Goal: Information Seeking & Learning: Learn about a topic

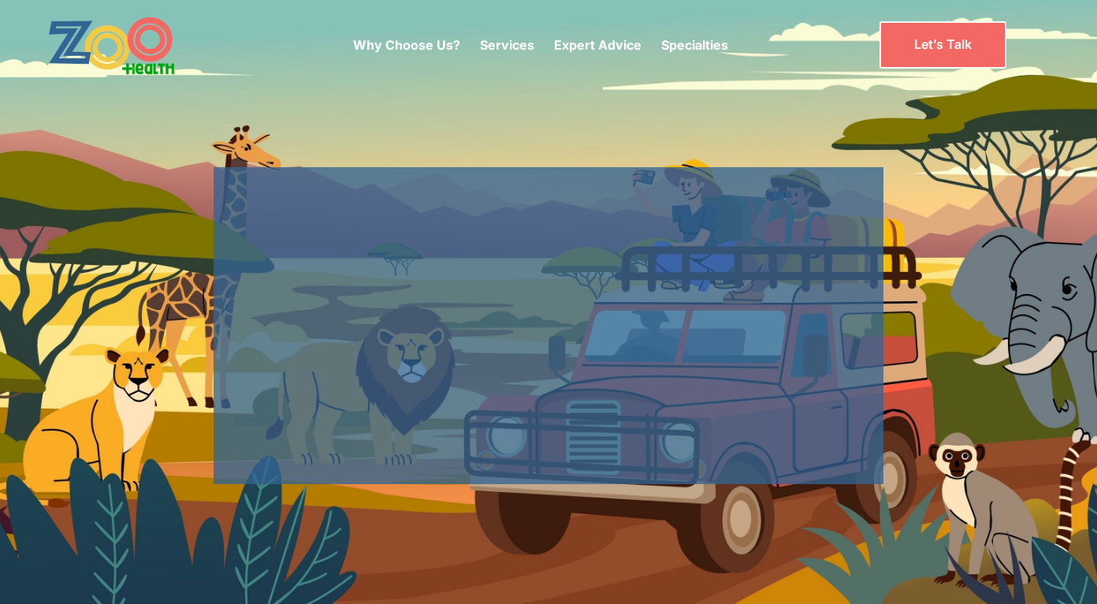
click at [704, 38] on link "Specialties" at bounding box center [694, 45] width 67 height 16
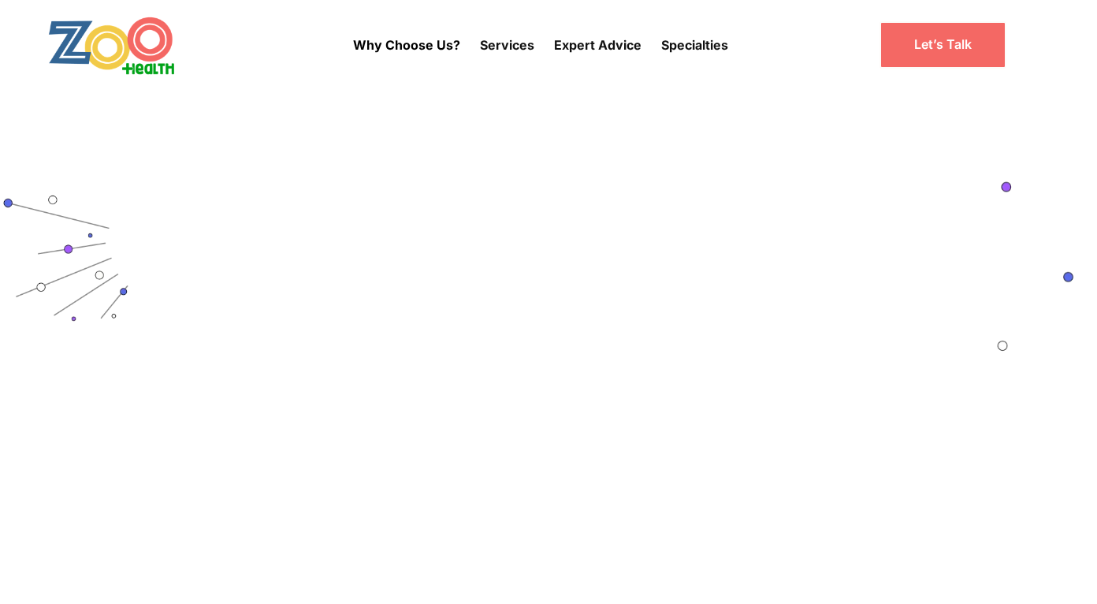
click at [137, 497] on link "Read more " at bounding box center [213, 495] width 288 height 15
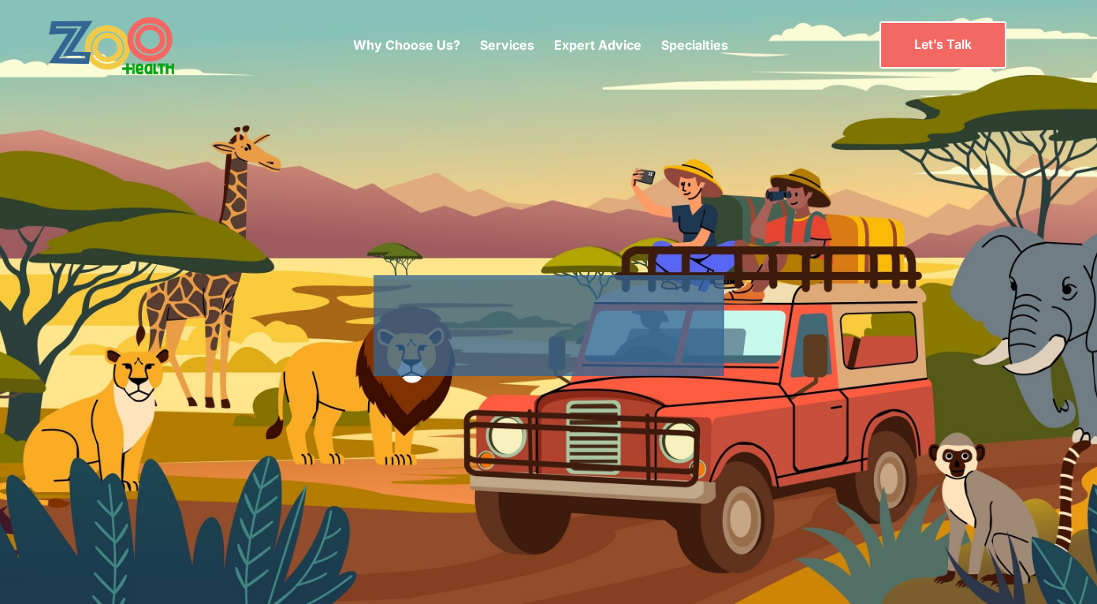
scroll to position [3456, 0]
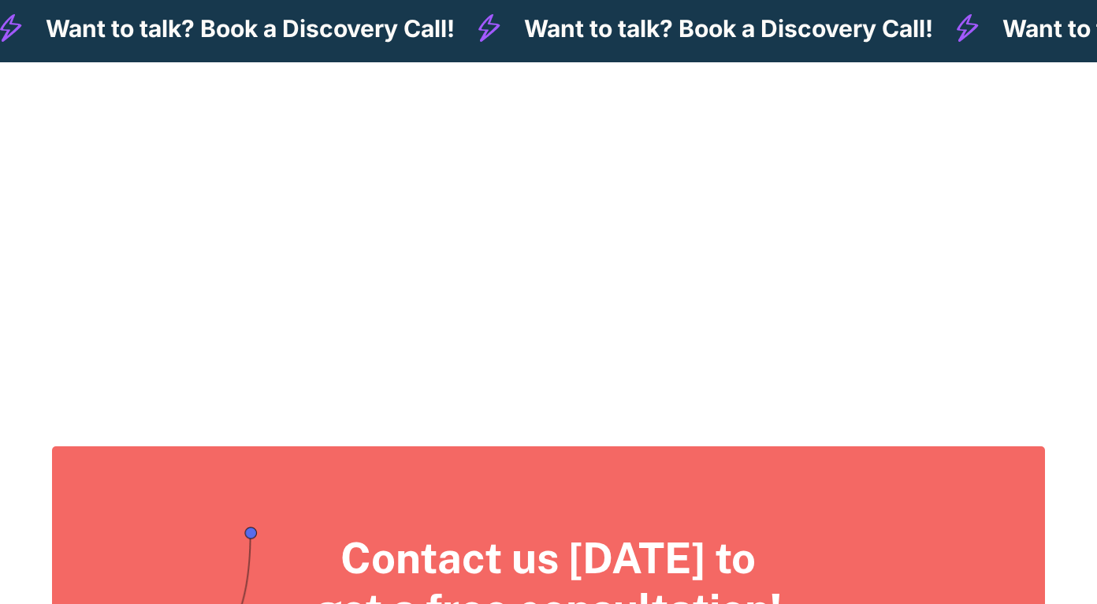
click at [136, 367] on link "Read more " at bounding box center [213, 374] width 288 height 15
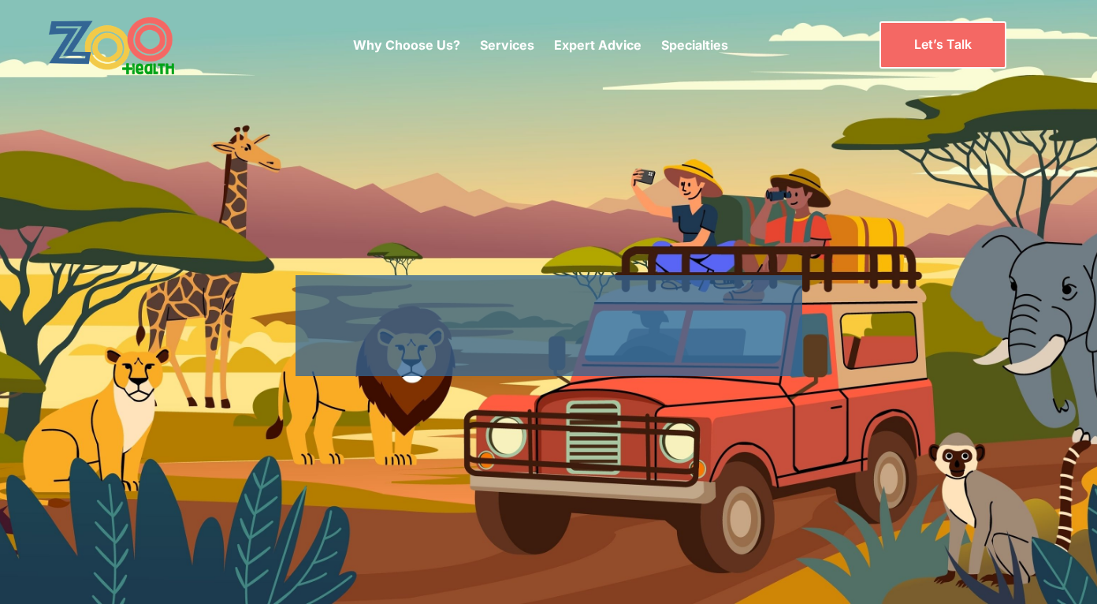
scroll to position [956, 0]
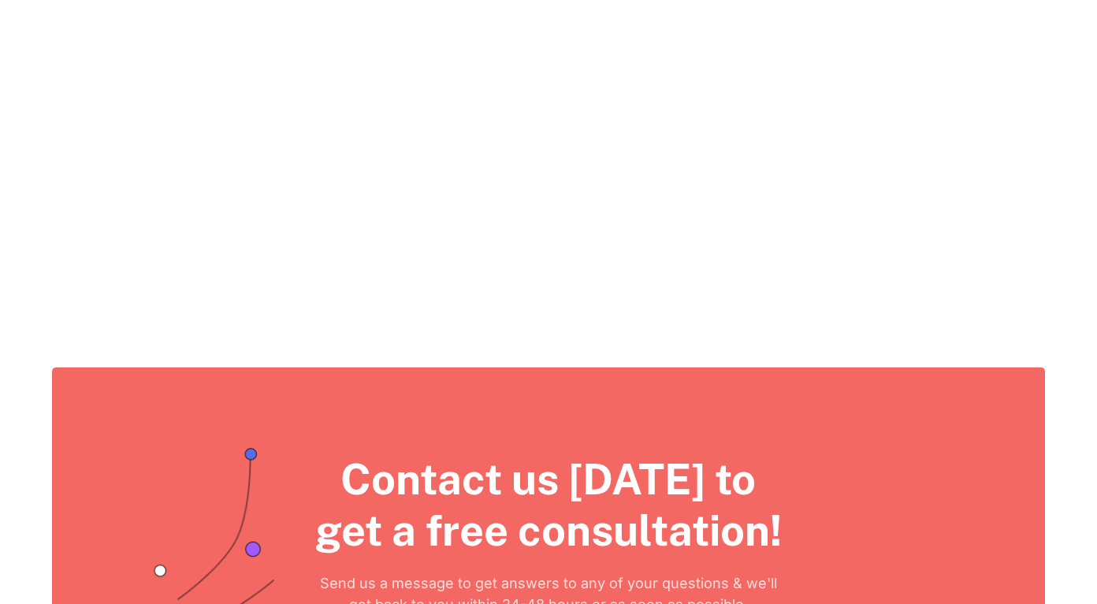
click at [639, 296] on link "Read more " at bounding box center [549, 296] width 288 height 15
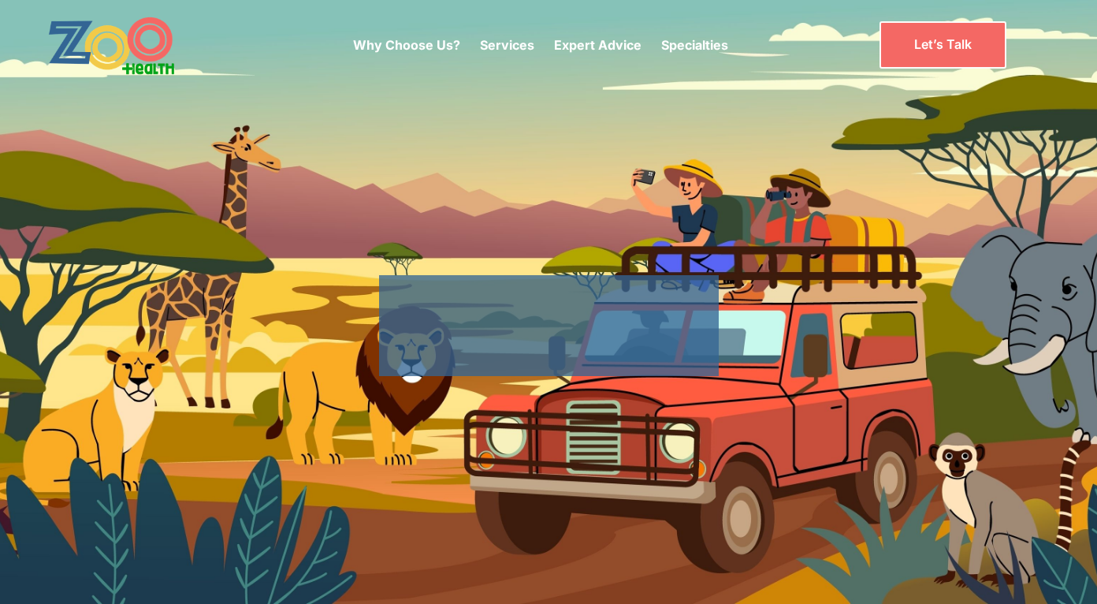
scroll to position [1632, 0]
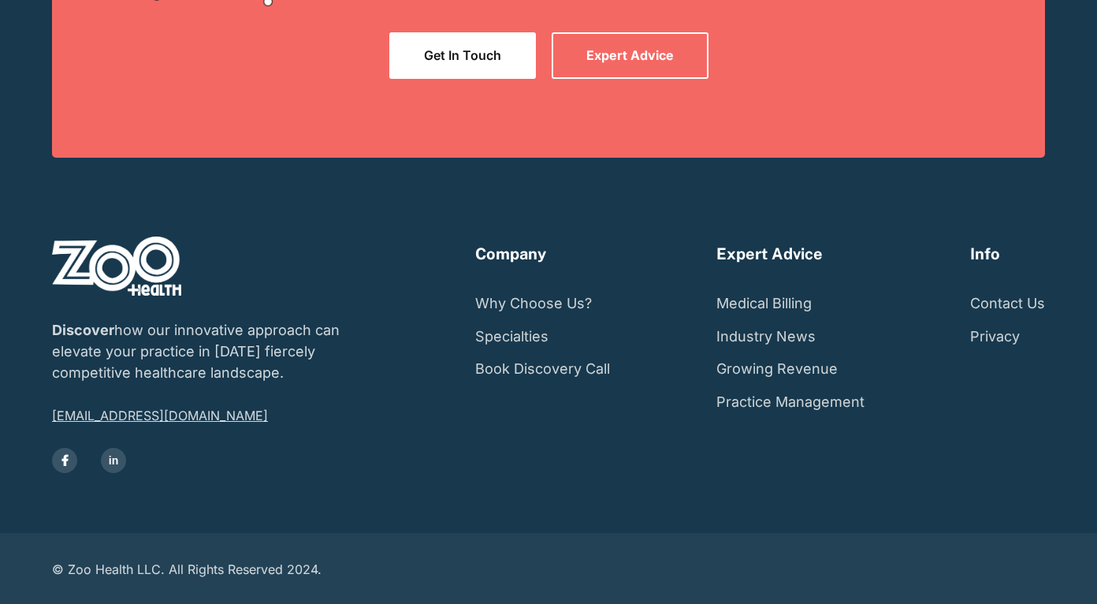
click at [859, 386] on link "Practice Management" at bounding box center [791, 402] width 148 height 33
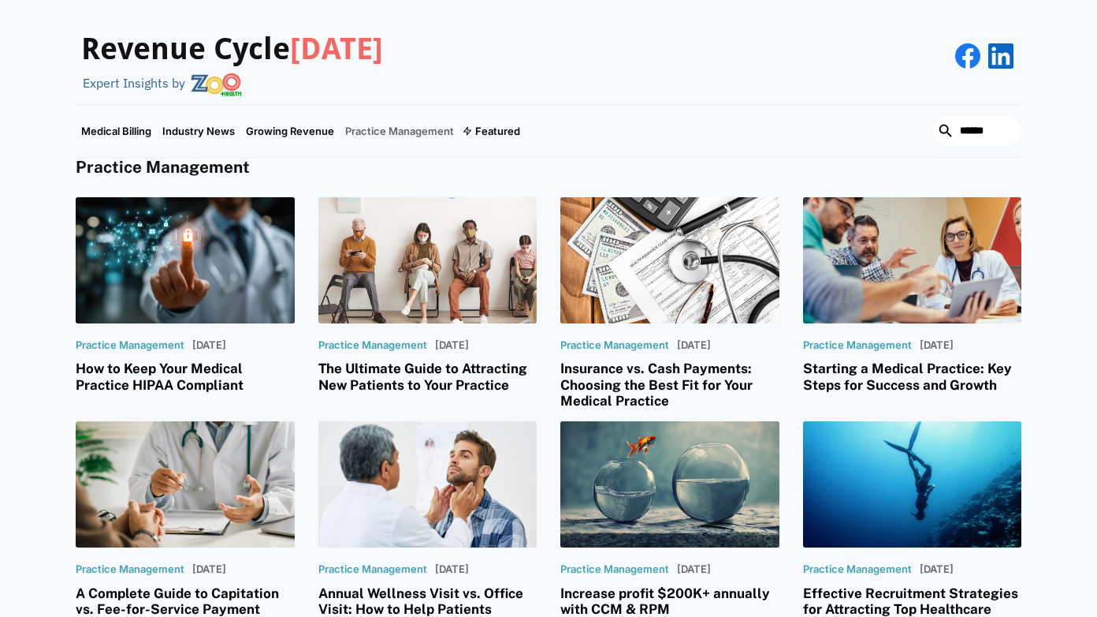
click at [80, 443] on div at bounding box center [185, 484] width 219 height 126
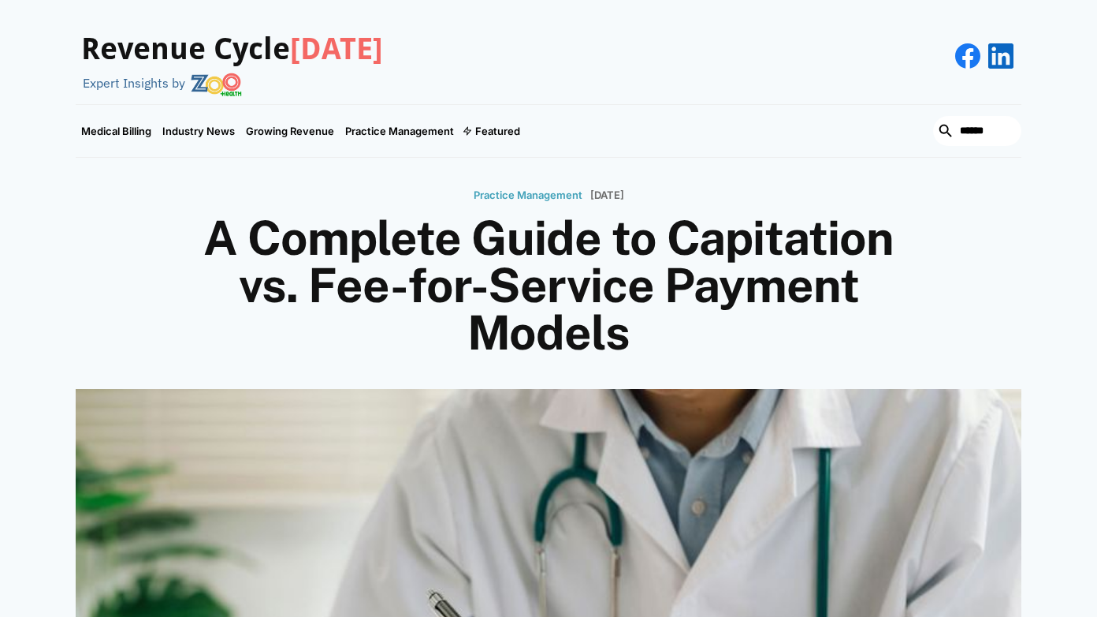
click at [518, 203] on link "Practice Management" at bounding box center [528, 194] width 109 height 26
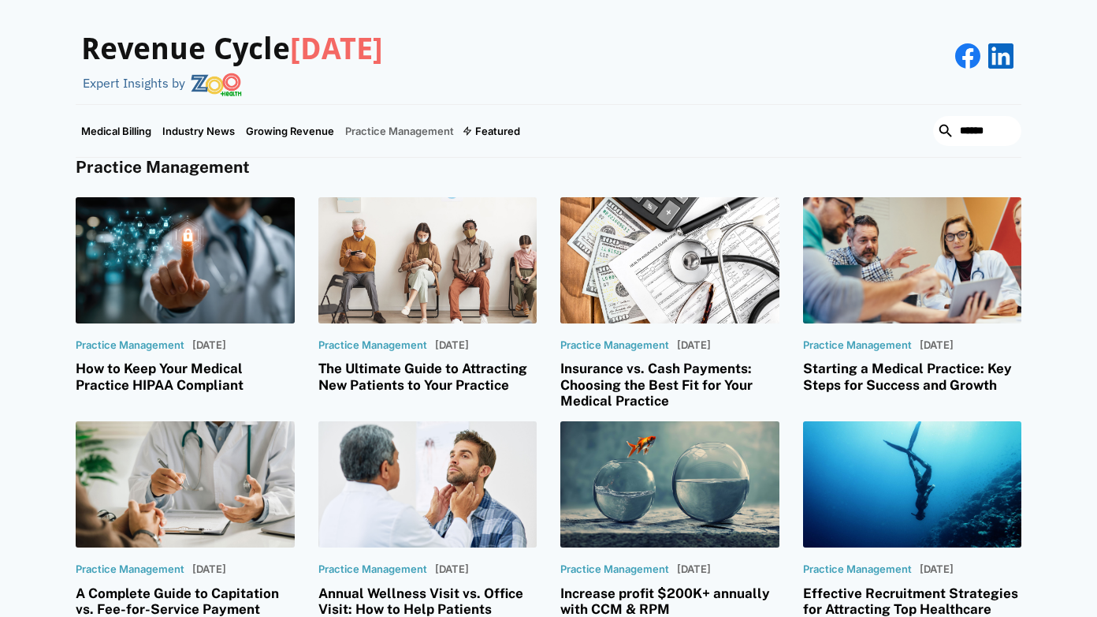
click at [369, 65] on span "[DATE]" at bounding box center [336, 49] width 93 height 35
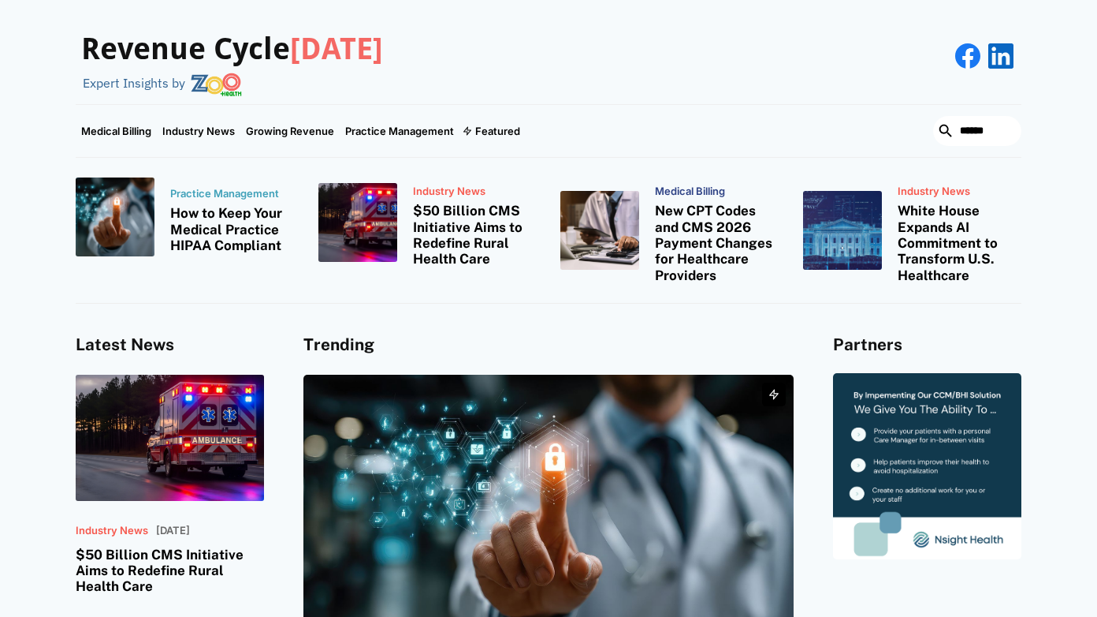
click at [151, 458] on div at bounding box center [170, 437] width 188 height 126
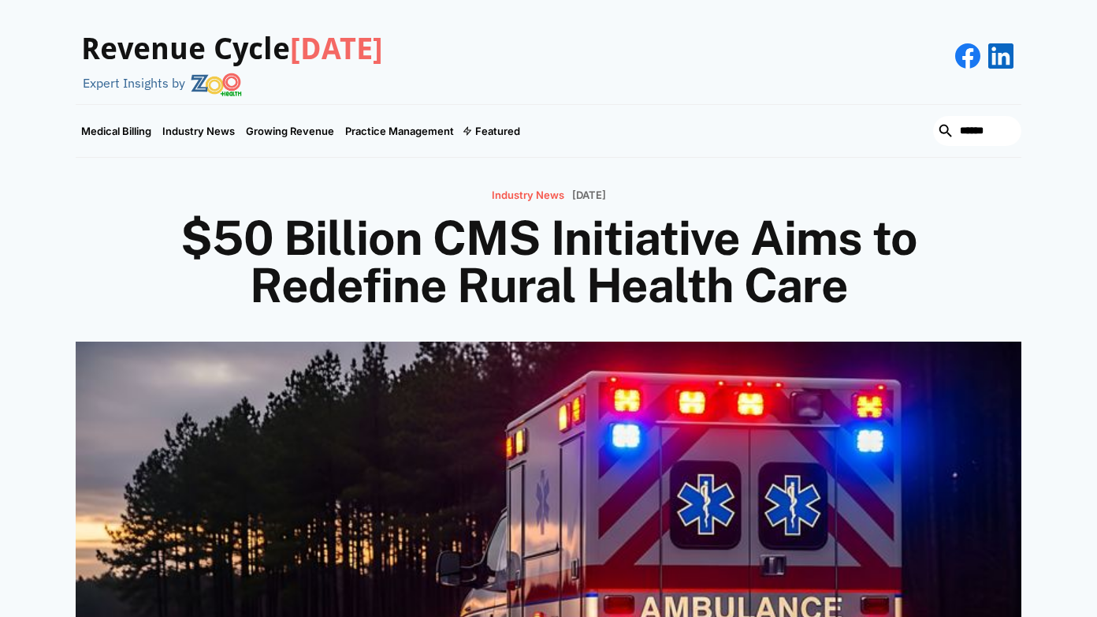
scroll to position [1812, 0]
